Goal: Task Accomplishment & Management: Complete application form

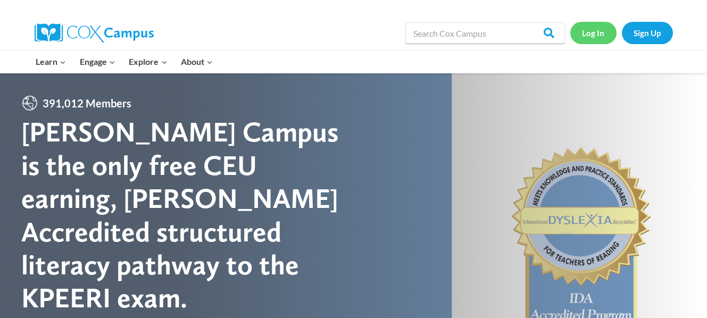
click at [597, 36] on link "Log In" at bounding box center [593, 33] width 46 height 22
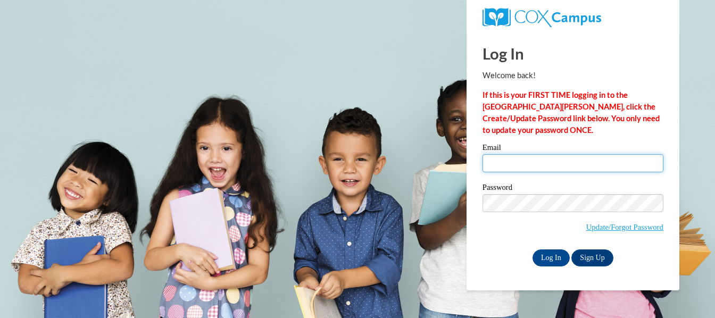
click at [530, 158] on input "Email" at bounding box center [573, 163] width 181 height 18
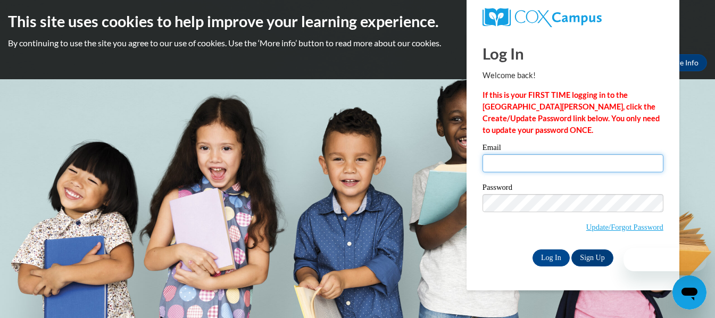
type input "j"
type input "kenyata.moon@apsk12.org"
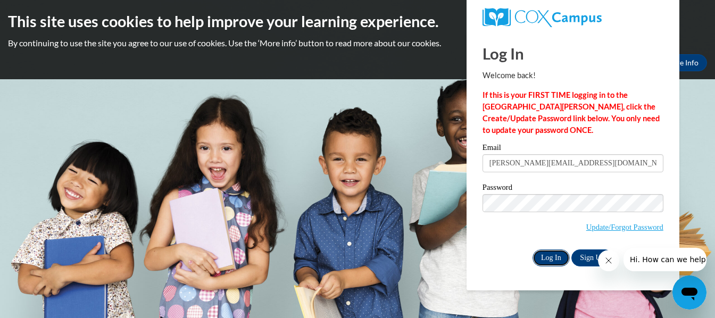
click at [552, 258] on input "Log In" at bounding box center [551, 258] width 37 height 17
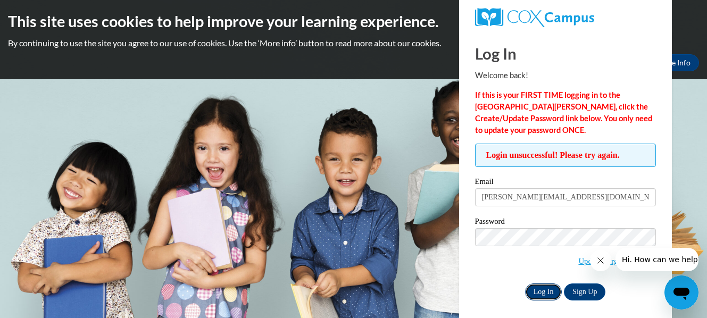
click at [546, 294] on input "Log In" at bounding box center [543, 292] width 37 height 17
click at [604, 262] on icon "Close message from company" at bounding box center [600, 260] width 9 height 9
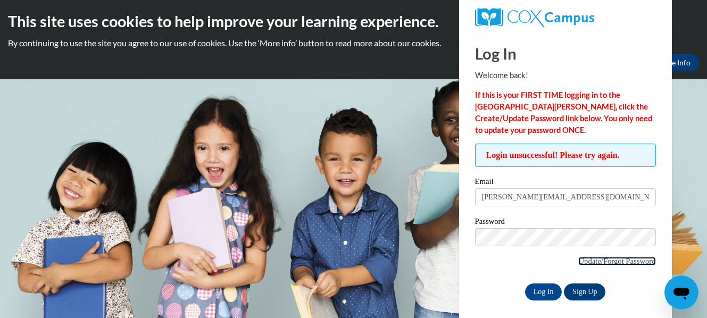
click at [599, 257] on link "Update/Forgot Password" at bounding box center [616, 261] width 77 height 9
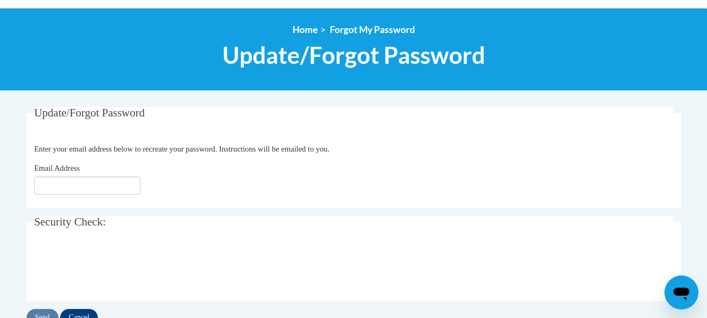
scroll to position [128, 0]
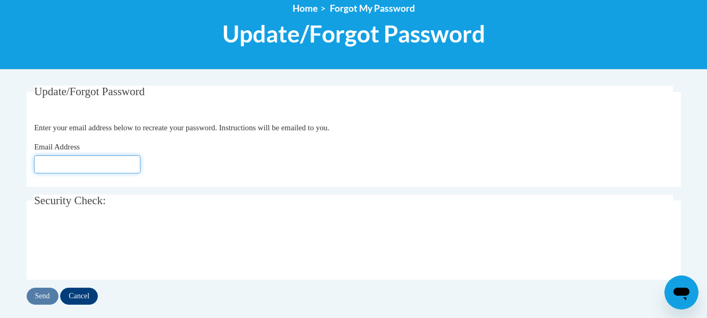
click at [53, 162] on input "Email Address" at bounding box center [87, 164] width 106 height 18
type input "[EMAIL_ADDRESS][DOMAIN_NAME]"
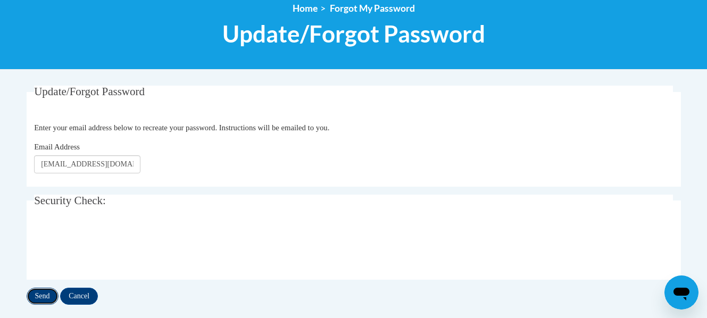
click at [35, 295] on input "Send" at bounding box center [43, 296] width 32 height 17
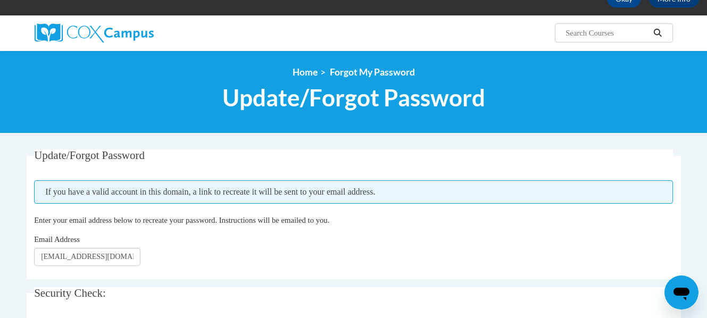
scroll to position [43, 0]
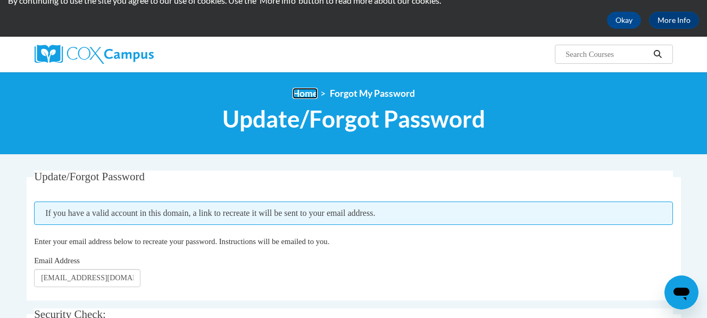
click at [312, 93] on link "Home" at bounding box center [305, 93] width 25 height 11
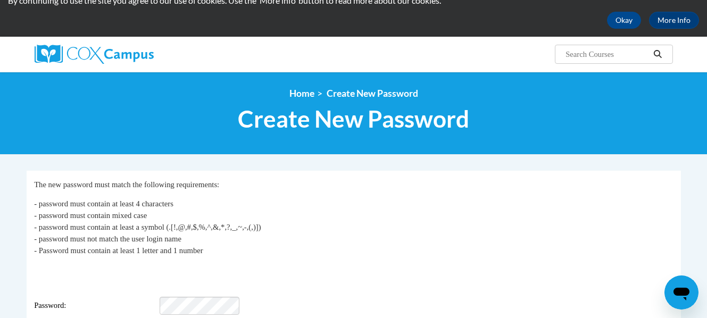
scroll to position [149, 0]
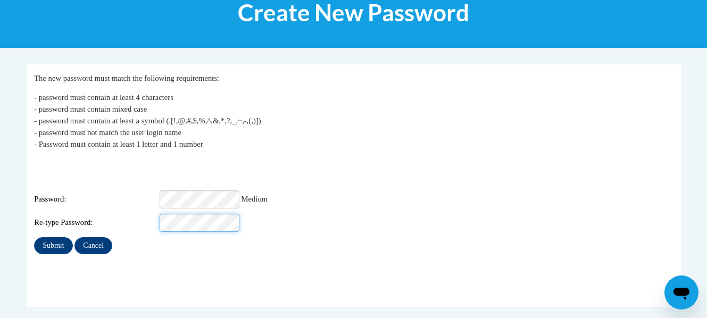
click at [34, 237] on input "Submit" at bounding box center [53, 245] width 38 height 17
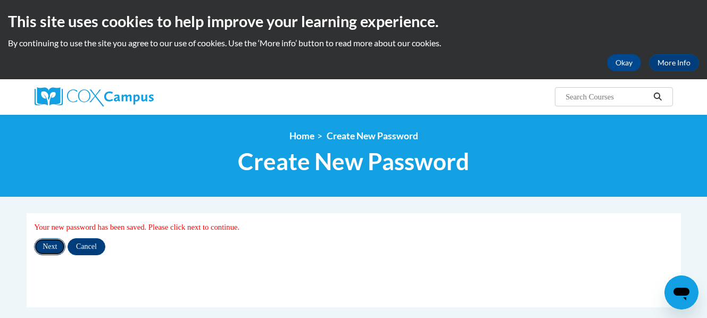
click at [57, 240] on input "Next" at bounding box center [49, 246] width 31 height 17
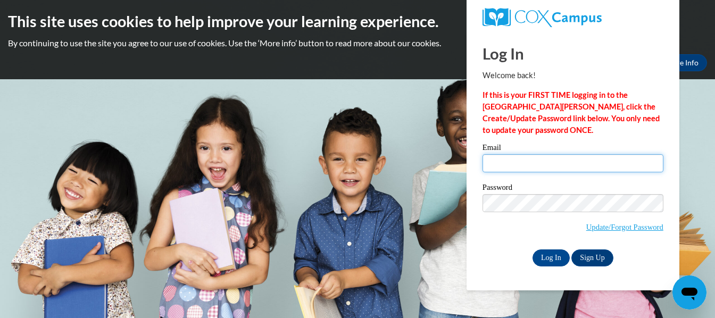
click at [520, 169] on input "Email" at bounding box center [573, 163] width 181 height 18
type input "kenyata.moon@apsk12.org"
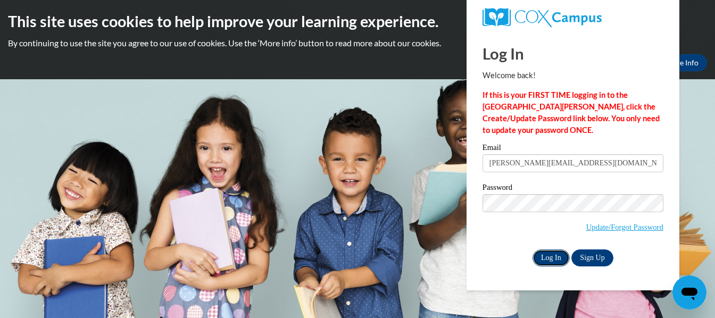
click at [545, 260] on input "Log In" at bounding box center [551, 258] width 37 height 17
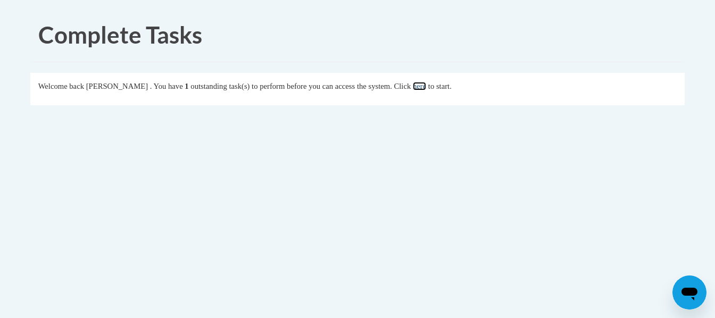
click at [426, 85] on link "here" at bounding box center [419, 86] width 13 height 9
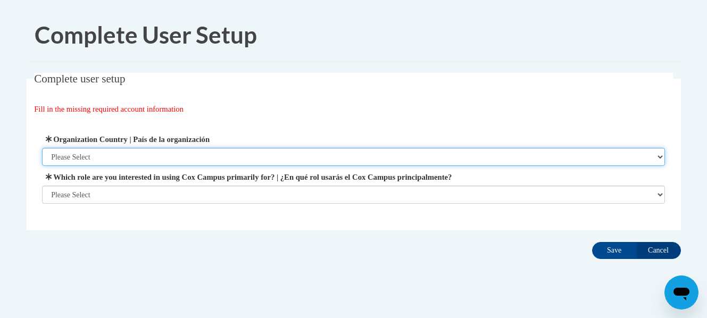
click at [417, 151] on select "Please Select [GEOGRAPHIC_DATA] | [GEOGRAPHIC_DATA] Outside of [GEOGRAPHIC_DATA…" at bounding box center [353, 157] width 623 height 18
select select "ad49bcad-a171-4b2e-b99c-48b446064914"
click at [42, 148] on select "Please Select [GEOGRAPHIC_DATA] | [GEOGRAPHIC_DATA] Outside of [GEOGRAPHIC_DATA…" at bounding box center [353, 157] width 623 height 18
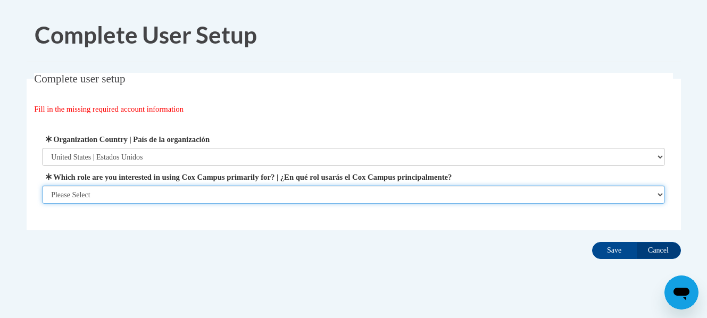
click at [397, 195] on select "Please Select College/University | Colegio/Universidad Community/Nonprofit Part…" at bounding box center [353, 195] width 623 height 18
select select "fbf2d438-af2f-41f8-98f1-81c410e29de3"
click at [42, 204] on select "Please Select College/University | Colegio/Universidad Community/Nonprofit Part…" at bounding box center [353, 195] width 623 height 18
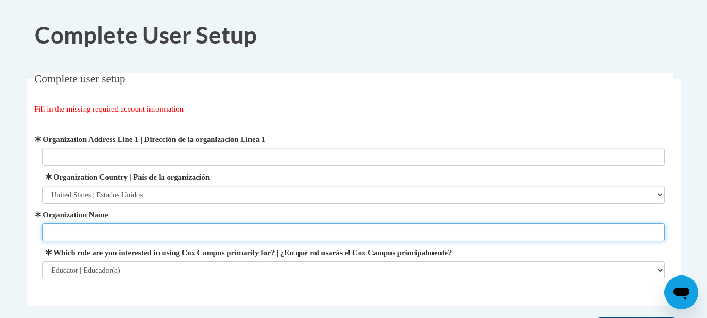
click at [350, 230] on input "Organization Name" at bounding box center [353, 232] width 623 height 18
type input "Atlanta Public Schools"
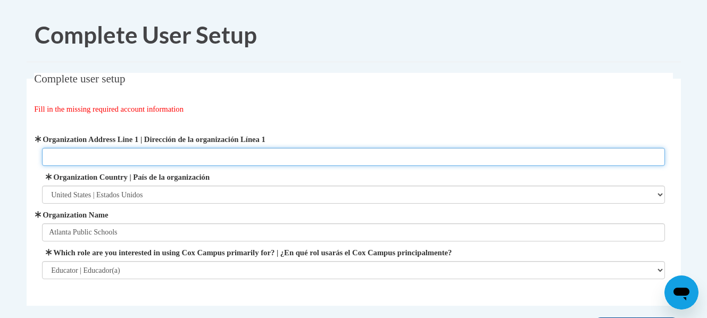
click at [95, 153] on input "Organization Address Line 1 | Dirección de la organización Línea 1" at bounding box center [353, 157] width 623 height 18
click at [81, 160] on input "774 Virgina" at bounding box center [353, 157] width 623 height 18
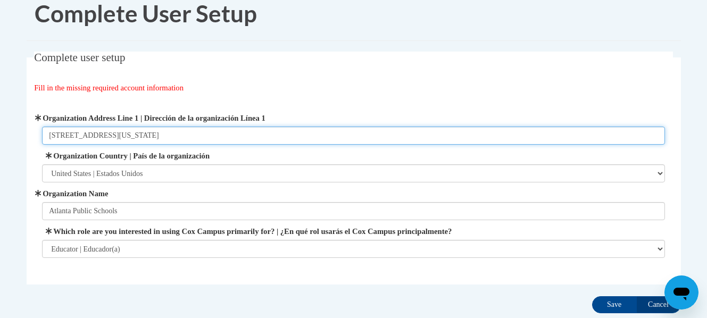
scroll to position [64, 0]
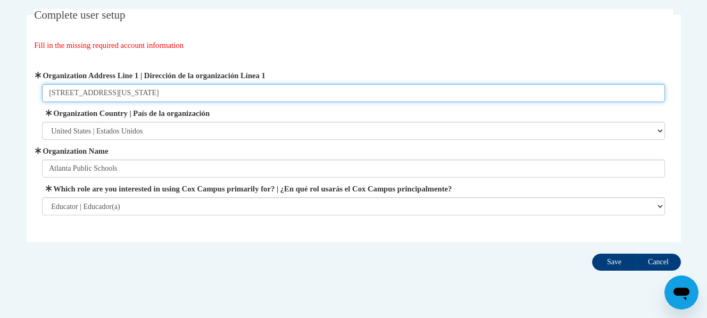
type input "774 Virginia Highland Ave"
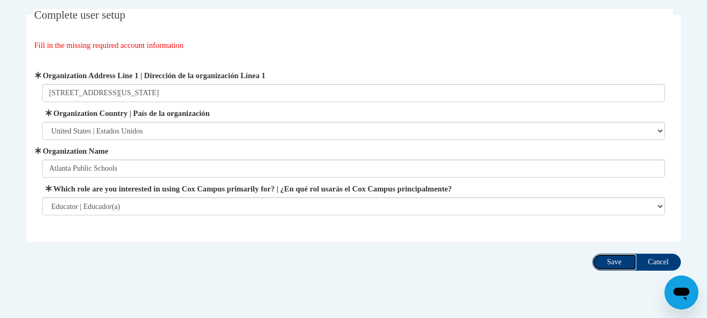
click at [621, 260] on input "Save" at bounding box center [614, 262] width 45 height 17
